Goal: Use online tool/utility: Utilize a website feature to perform a specific function

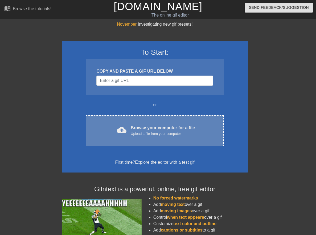
click at [147, 130] on div "Browse your computer for a file Upload a file from your computer" at bounding box center [163, 130] width 64 height 12
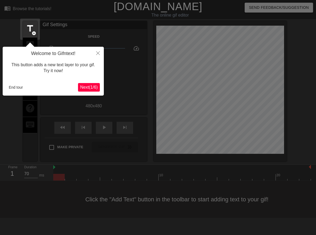
click at [91, 88] on span "Next ( 1 / 6 )" at bounding box center [89, 87] width 18 height 5
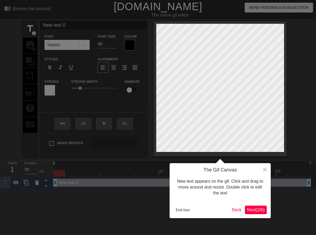
click at [267, 170] on icon "Close" at bounding box center [265, 169] width 4 height 4
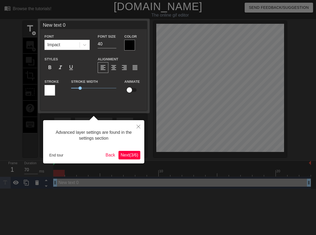
click at [138, 127] on icon "Close" at bounding box center [139, 126] width 4 height 4
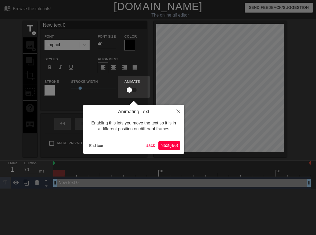
click at [180, 110] on icon "Close" at bounding box center [179, 111] width 4 height 4
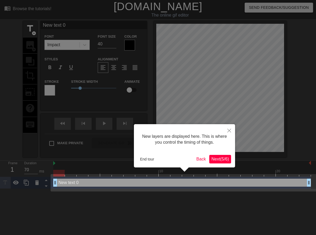
click at [150, 159] on button "End tour" at bounding box center [147, 159] width 18 height 8
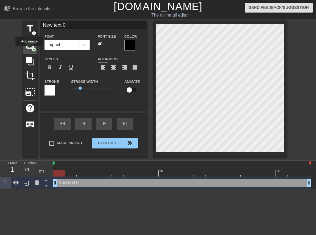
click at [30, 50] on div "image add_circle" at bounding box center [30, 45] width 14 height 16
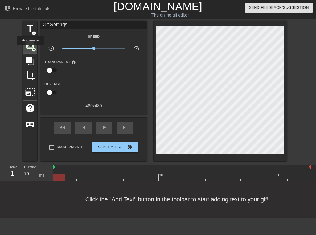
click at [31, 49] on span "image" at bounding box center [30, 45] width 10 height 10
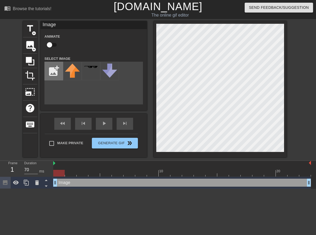
click at [55, 73] on input "file" at bounding box center [54, 71] width 18 height 18
type input "C:\fakepath\ezgif-82a8f5c49a887e.png"
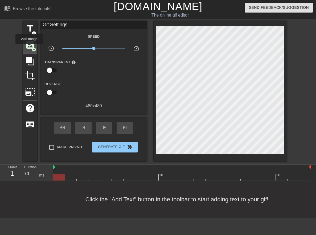
click at [30, 47] on span "image" at bounding box center [30, 45] width 10 height 10
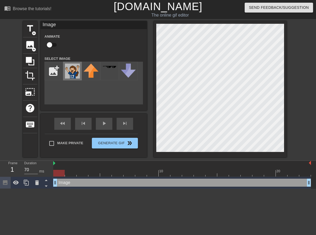
click at [70, 71] on img at bounding box center [72, 70] width 15 height 15
click at [82, 151] on div "Make Private Generate Gif double_arrow" at bounding box center [91, 144] width 93 height 21
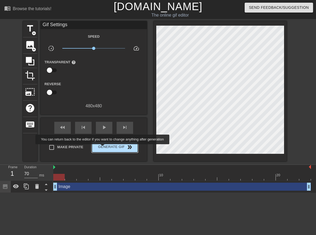
click at [107, 147] on span "Generate Gif double_arrow" at bounding box center [115, 147] width 42 height 6
